Goal: Transaction & Acquisition: Book appointment/travel/reservation

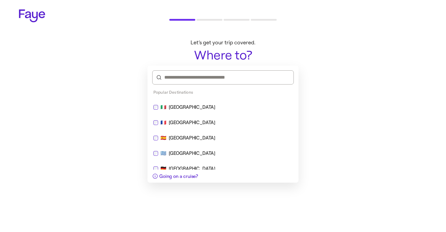
click at [171, 137] on div "Spain" at bounding box center [192, 137] width 47 height 7
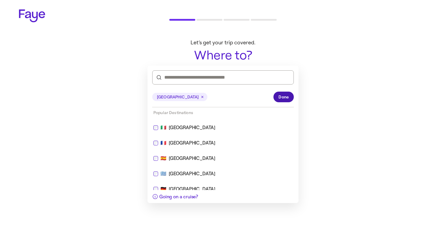
click at [284, 97] on span "Done" at bounding box center [283, 97] width 10 height 6
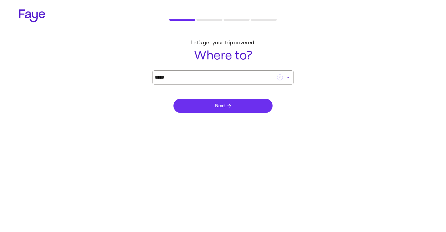
click at [247, 106] on button "Next" at bounding box center [222, 106] width 99 height 14
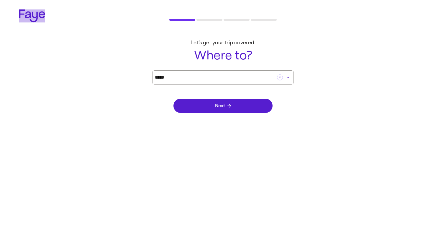
click at [37, 15] on icon at bounding box center [32, 15] width 26 height 13
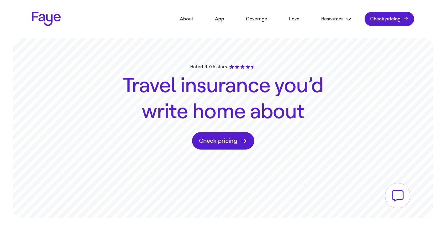
click at [212, 144] on link "Check pricing" at bounding box center [223, 140] width 62 height 17
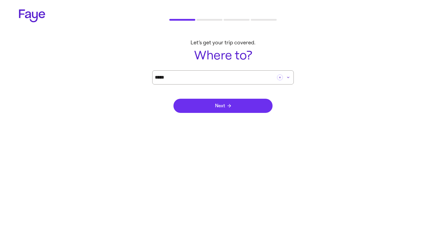
click at [224, 103] on span "Next" at bounding box center [223, 105] width 16 height 5
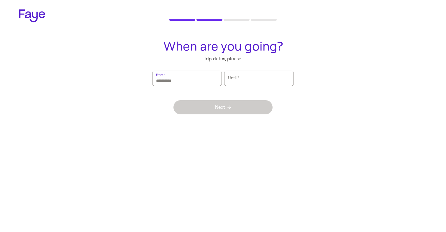
click at [204, 82] on input "From   *" at bounding box center [187, 78] width 62 height 14
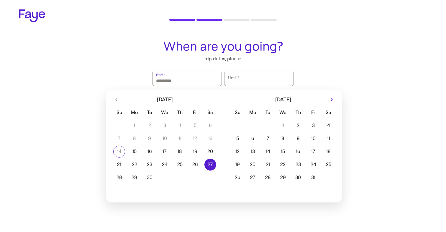
click at [210, 166] on button "27" at bounding box center [210, 164] width 15 height 12
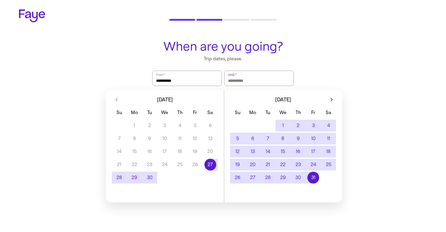
click at [307, 175] on button "31" at bounding box center [313, 177] width 15 height 12
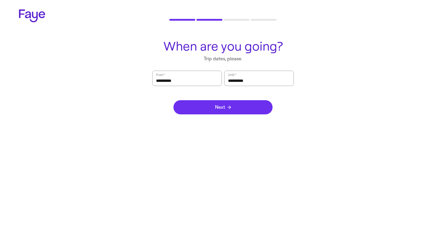
click at [236, 111] on button "Next" at bounding box center [222, 107] width 99 height 14
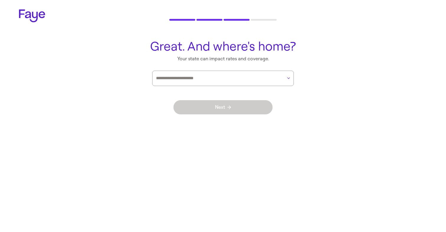
click at [35, 14] on icon at bounding box center [32, 15] width 26 height 13
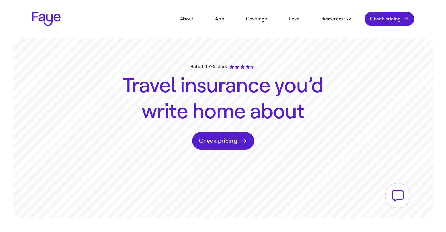
click at [191, 18] on link "About" at bounding box center [186, 18] width 31 height 13
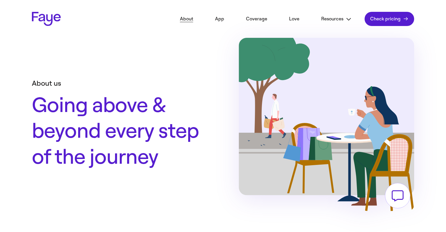
click at [53, 20] on link "Faye Logo" at bounding box center [46, 19] width 29 height 14
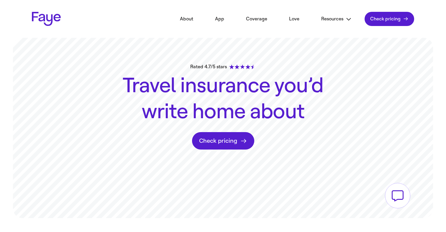
click at [327, 17] on button "Resources" at bounding box center [336, 18] width 48 height 13
click at [220, 21] on link "App" at bounding box center [219, 18] width 27 height 13
